Goal: Task Accomplishment & Management: Manage account settings

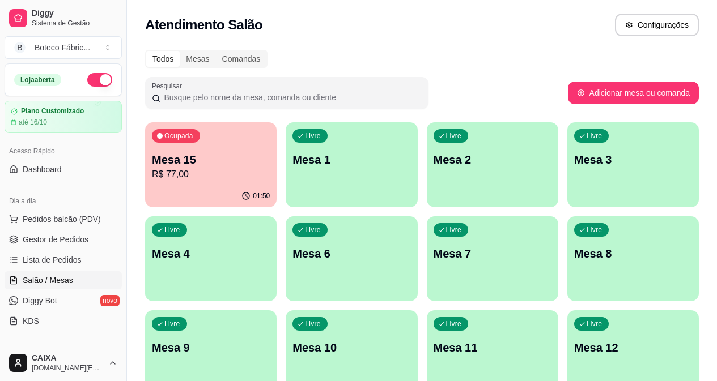
scroll to position [20, 0]
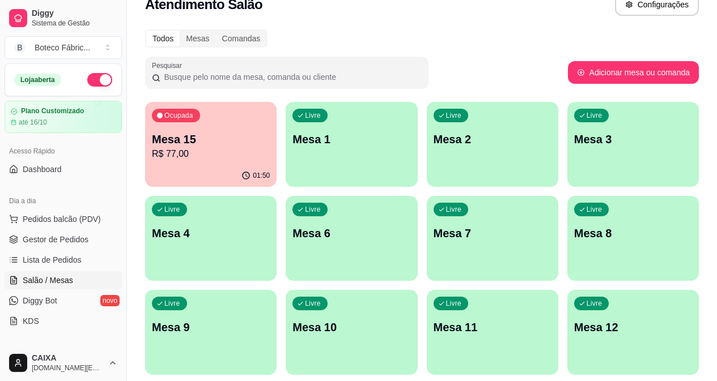
click at [177, 133] on p "Mesa 15" at bounding box center [211, 139] width 118 height 16
click at [57, 44] on div "Boteco Fábric ..." at bounding box center [63, 47] width 56 height 11
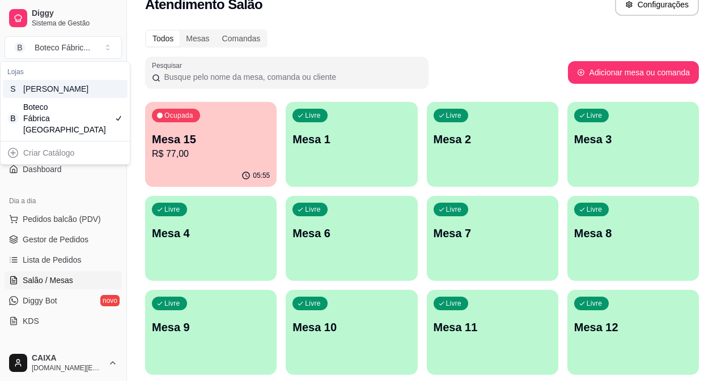
click at [72, 93] on div "[PERSON_NAME]" at bounding box center [48, 88] width 51 height 11
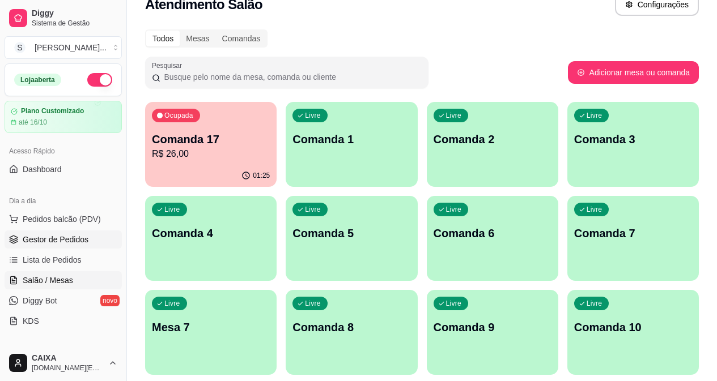
click at [49, 235] on span "Gestor de Pedidos" at bounding box center [56, 239] width 66 height 11
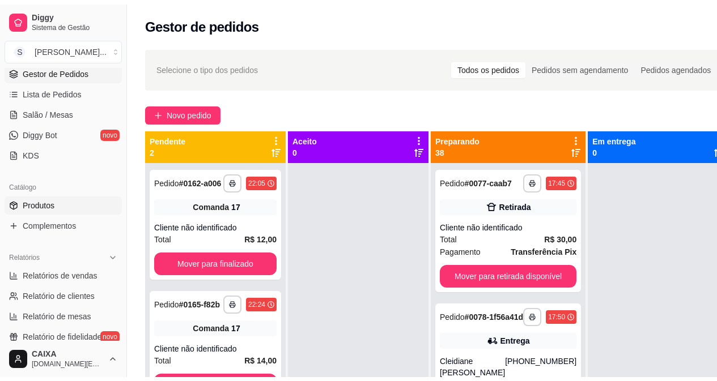
scroll to position [227, 0]
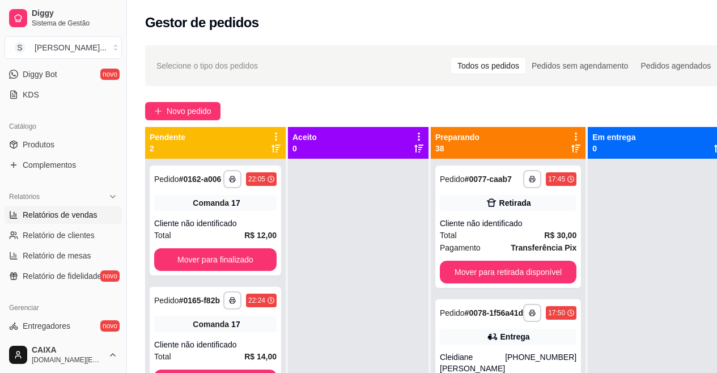
click at [63, 215] on span "Relatórios de vendas" at bounding box center [60, 214] width 75 height 11
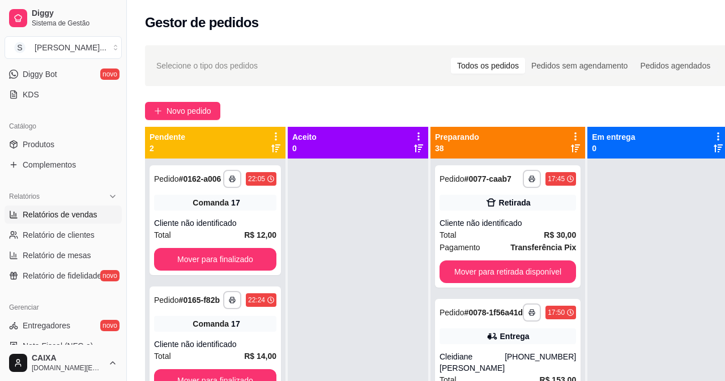
select select "ALL"
select select "0"
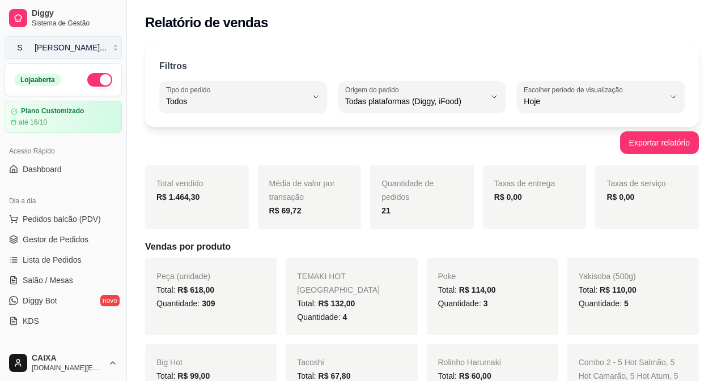
click at [57, 46] on div "[PERSON_NAME] ..." at bounding box center [71, 47] width 72 height 11
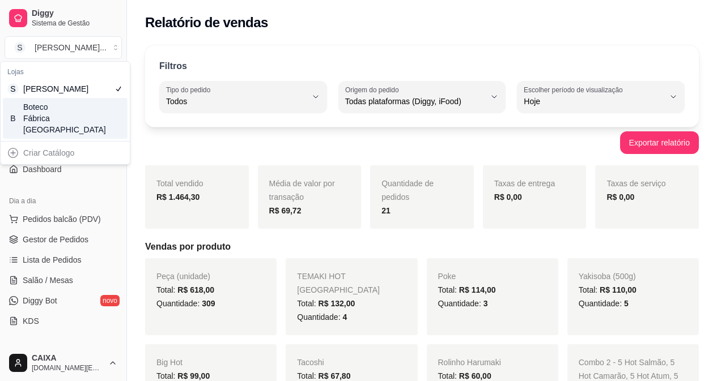
click at [100, 122] on div "B Boteco Fábrica Steak House" at bounding box center [65, 118] width 125 height 41
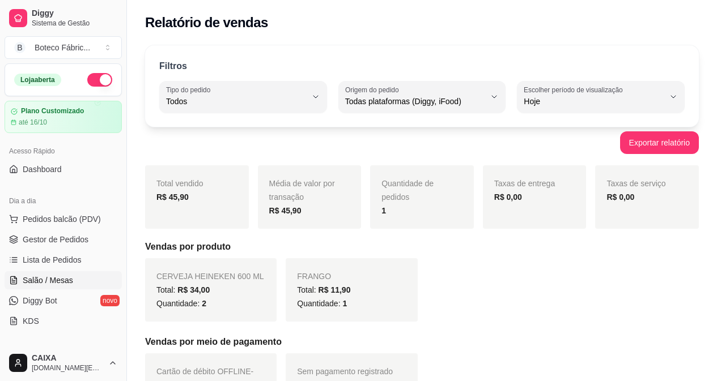
click at [69, 277] on span "Salão / Mesas" at bounding box center [48, 280] width 50 height 11
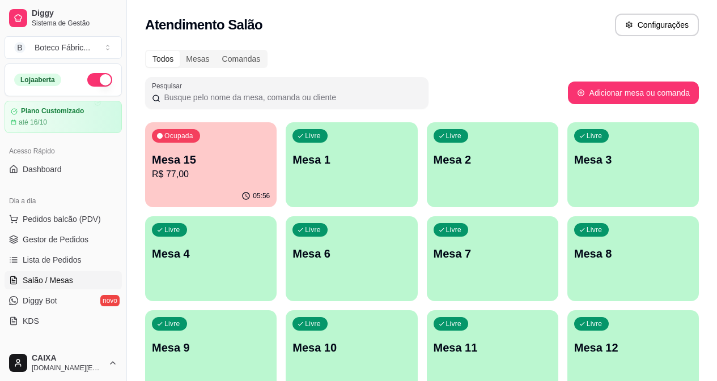
click at [190, 173] on p "R$ 77,00" at bounding box center [211, 175] width 118 height 14
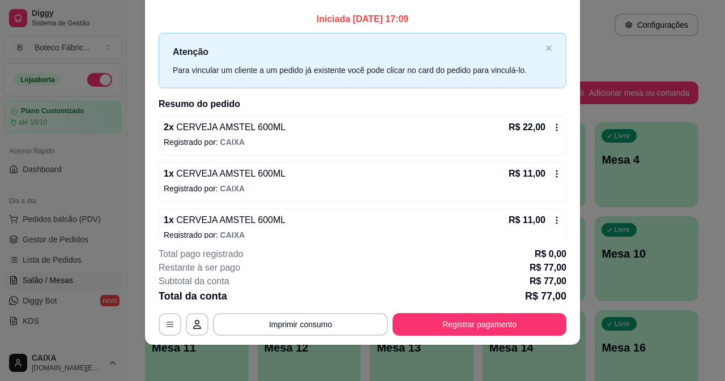
click at [552, 125] on icon at bounding box center [556, 127] width 9 height 9
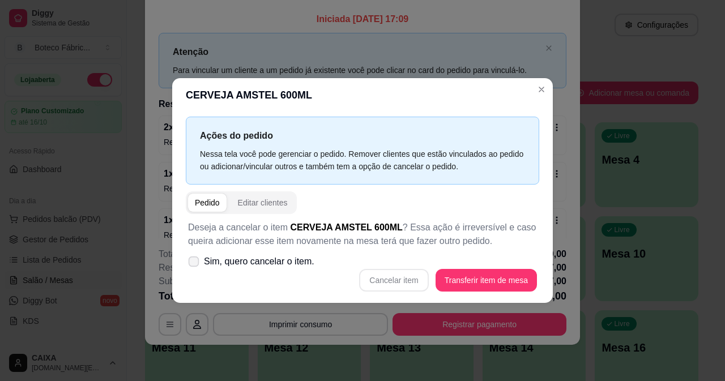
click at [212, 269] on label "Sim, quero cancelar o item." at bounding box center [251, 261] width 135 height 23
click at [195, 269] on input "Sim, quero cancelar o item." at bounding box center [191, 266] width 7 height 7
checkbox input "true"
click at [393, 281] on button "Cancelar item" at bounding box center [393, 280] width 67 height 22
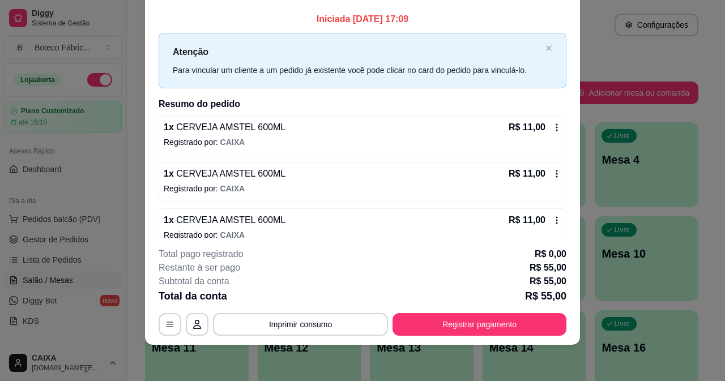
click at [556, 125] on icon at bounding box center [557, 127] width 2 height 7
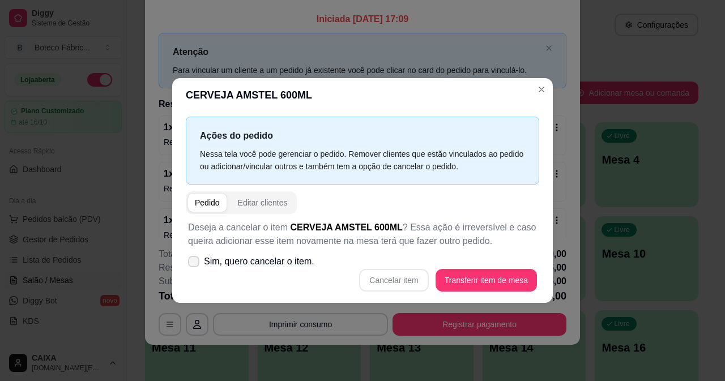
click at [193, 257] on span at bounding box center [193, 261] width 11 height 11
click at [193, 263] on input "Sim, quero cancelar o item." at bounding box center [191, 266] width 7 height 7
checkbox input "true"
click at [409, 278] on button "Cancelar item" at bounding box center [393, 280] width 67 height 22
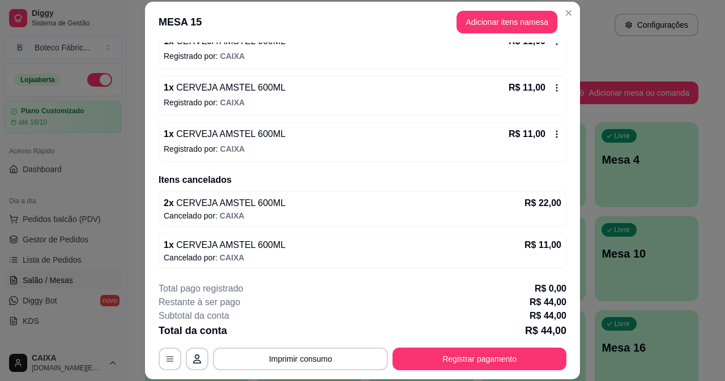
scroll to position [35, 0]
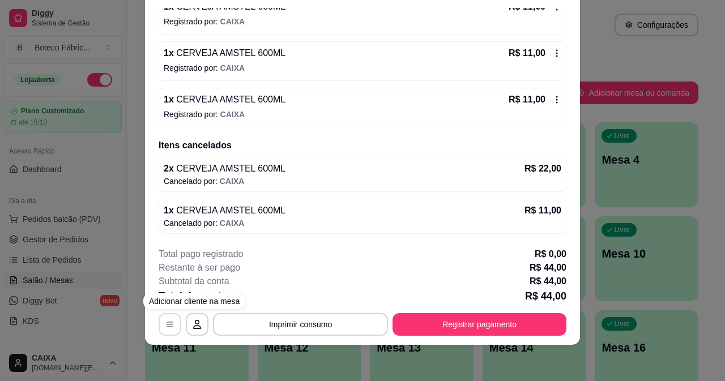
click at [164, 320] on button "button" at bounding box center [170, 324] width 23 height 23
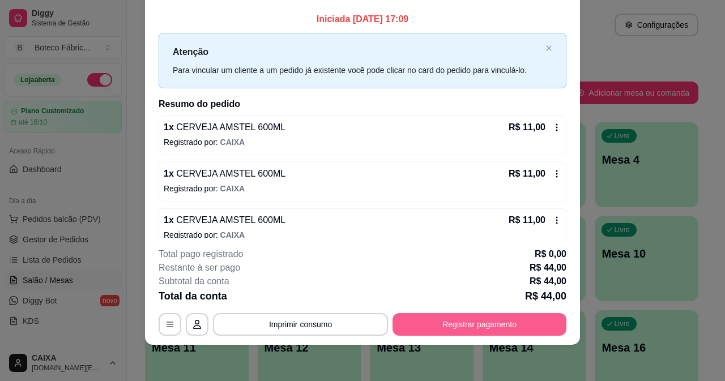
click at [445, 319] on button "Registrar pagamento" at bounding box center [480, 324] width 174 height 23
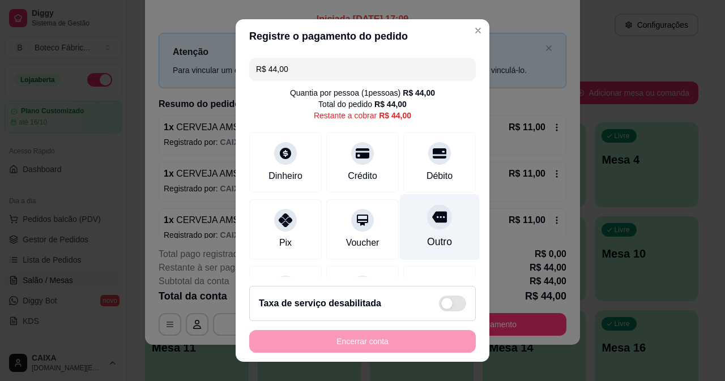
click at [432, 217] on icon at bounding box center [439, 216] width 15 height 11
type input "R$ 0,00"
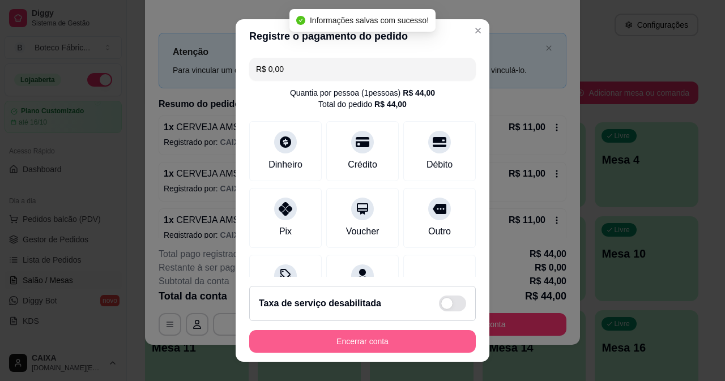
click at [350, 339] on button "Encerrar conta" at bounding box center [362, 341] width 227 height 23
